Goal: Find specific page/section: Find specific page/section

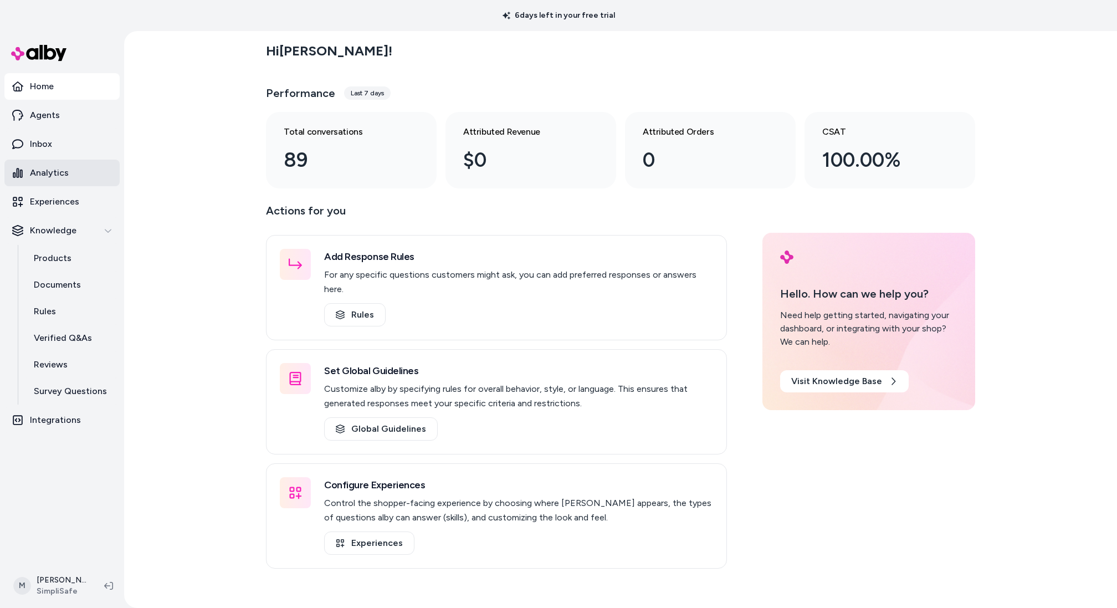
click at [64, 176] on p "Analytics" at bounding box center [49, 172] width 39 height 13
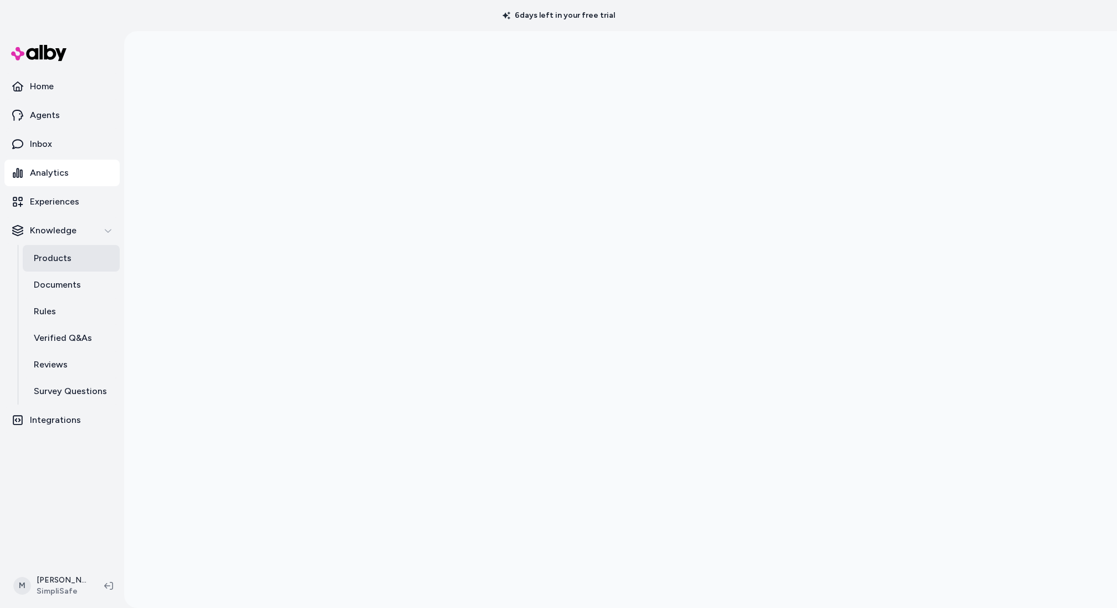
click at [62, 263] on p "Products" at bounding box center [53, 258] width 38 height 13
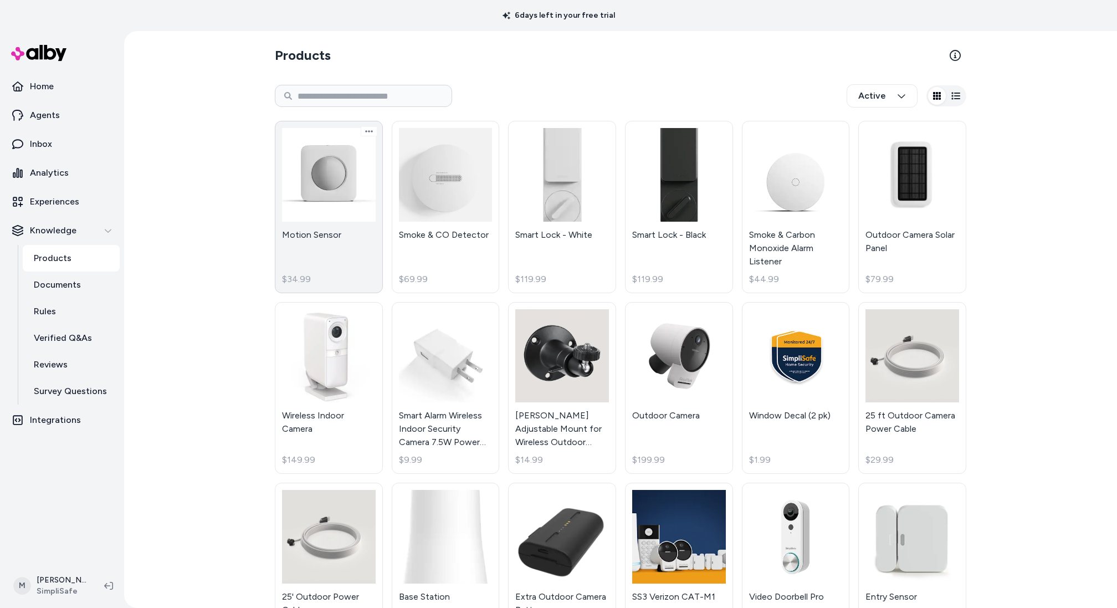
click at [348, 203] on link "Motion Sensor $34.99" at bounding box center [329, 207] width 108 height 172
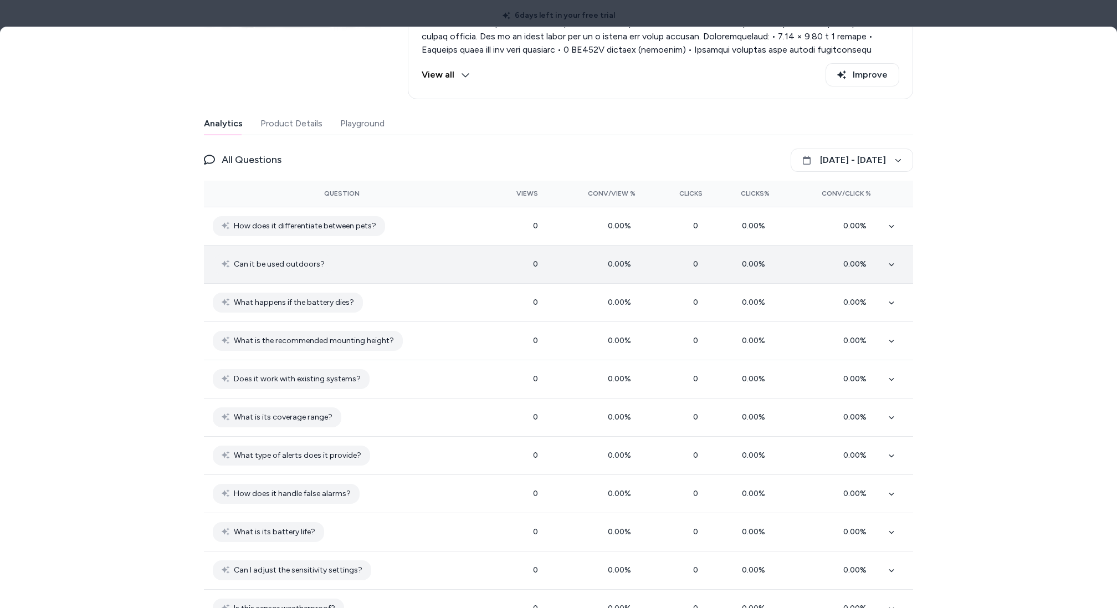
scroll to position [189, 0]
